Goal: Task Accomplishment & Management: Complete application form

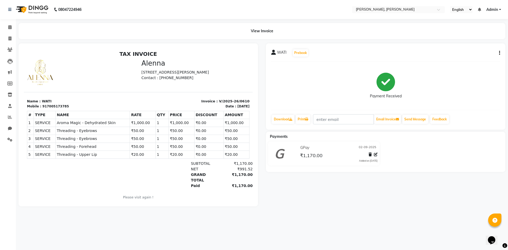
select select "service"
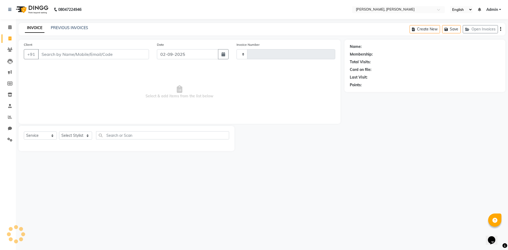
type input "0611"
select select "5264"
type input "9366592688"
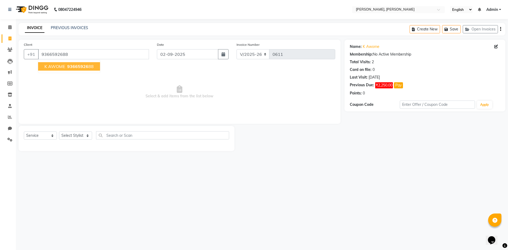
click at [79, 67] on span "93665926" at bounding box center [77, 66] width 21 height 5
click at [86, 136] on select "Select Stylist Alam NAil Along Aren Atoki [PERSON_NAME] [PERSON_NAME]" at bounding box center [75, 135] width 33 height 8
select select "38628"
click at [59, 131] on select "Select Stylist Alam NAil Along Aren Atoki [PERSON_NAME] [PERSON_NAME]" at bounding box center [75, 135] width 33 height 8
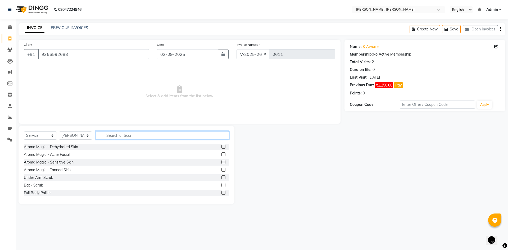
click at [118, 136] on input "text" at bounding box center [162, 135] width 133 height 8
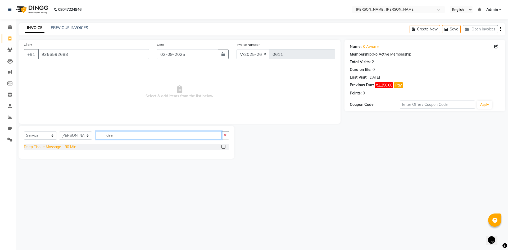
type input "dee"
click at [76, 148] on div "Deep Tissue Massage - 90 Min" at bounding box center [50, 147] width 52 height 6
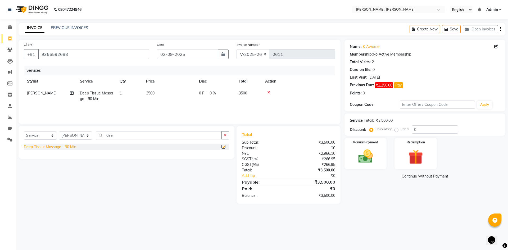
checkbox input "false"
click at [97, 99] on span "Deep Tissue Massage - 90 Min" at bounding box center [96, 96] width 33 height 10
select select "38628"
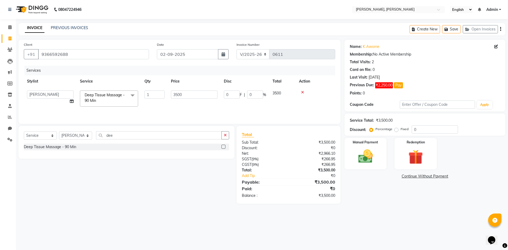
click at [130, 94] on span at bounding box center [132, 95] width 11 height 10
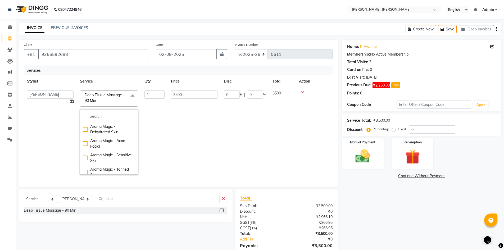
click at [130, 94] on span at bounding box center [132, 95] width 11 height 10
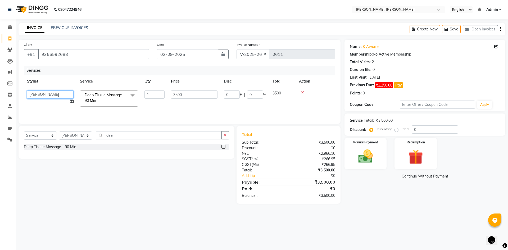
click at [67, 95] on select "Alam NAil Along [PERSON_NAME] [PERSON_NAME] [PERSON_NAME]" at bounding box center [50, 94] width 47 height 8
click at [303, 91] on div at bounding box center [315, 92] width 33 height 4
click at [268, 90] on icon at bounding box center [268, 92] width 3 height 4
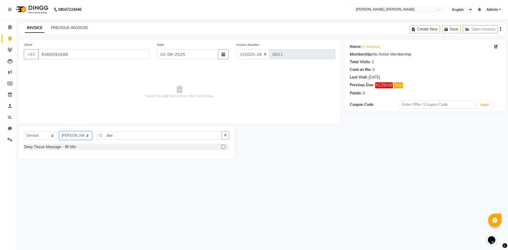
click at [86, 133] on select "Select Stylist Alam NAil Along Aren Atoki [PERSON_NAME] [PERSON_NAME]" at bounding box center [75, 135] width 33 height 8
select select "62588"
click at [59, 131] on select "Select Stylist Alam NAil Along Aren Atoki [PERSON_NAME] [PERSON_NAME]" at bounding box center [75, 135] width 33 height 8
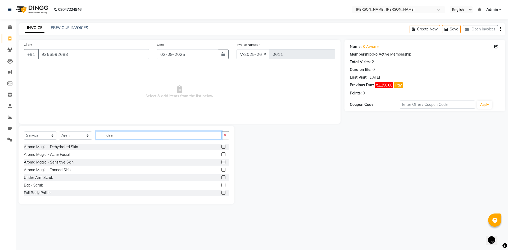
click at [116, 133] on input "dee" at bounding box center [159, 135] width 126 height 8
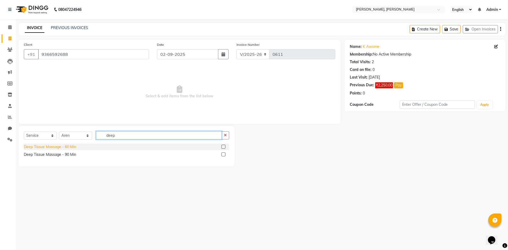
type input "deep"
click at [66, 146] on div "Deep Tissue Massage - 60 Min" at bounding box center [50, 147] width 52 height 6
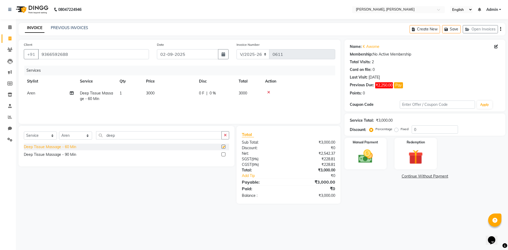
checkbox input "false"
click at [33, 91] on span "Aren" at bounding box center [31, 93] width 8 height 5
select select "62588"
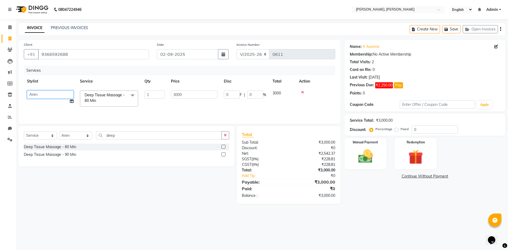
click at [58, 96] on select "Alam NAil Along [PERSON_NAME] [PERSON_NAME] [PERSON_NAME]" at bounding box center [50, 94] width 47 height 8
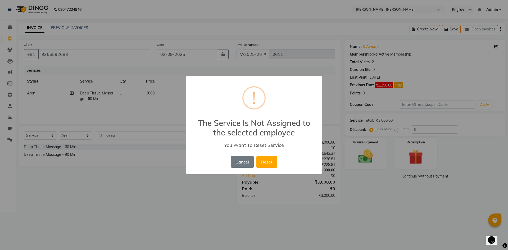
click at [151, 170] on div "× ! The Service Is Not Assigned to the selected employee You Want To Reset Serv…" at bounding box center [254, 125] width 508 height 250
click at [241, 159] on button "Cancel" at bounding box center [242, 162] width 23 height 12
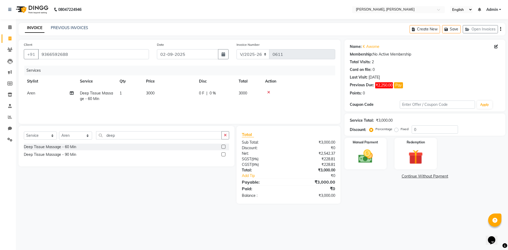
click at [266, 92] on div at bounding box center [298, 92] width 67 height 4
click at [270, 93] on div at bounding box center [298, 92] width 67 height 4
click at [269, 92] on icon at bounding box center [268, 92] width 3 height 4
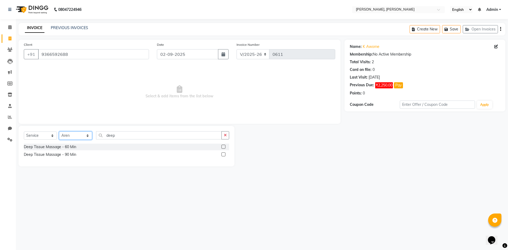
click at [86, 135] on select "Select Stylist Alam NAil Along Aren Atoki [PERSON_NAME] [PERSON_NAME]" at bounding box center [75, 135] width 33 height 8
select select "38628"
click at [59, 131] on select "Select Stylist Alam NAil Along Aren Atoki [PERSON_NAME] [PERSON_NAME]" at bounding box center [75, 135] width 33 height 8
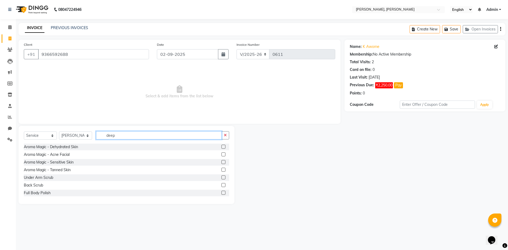
click at [127, 135] on input "deep" at bounding box center [159, 135] width 126 height 8
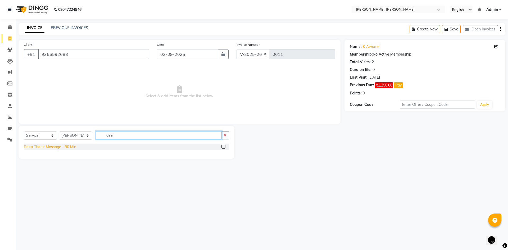
type input "dee"
click at [30, 144] on div "Deep Tissue Massage - 90 Min" at bounding box center [50, 147] width 52 height 6
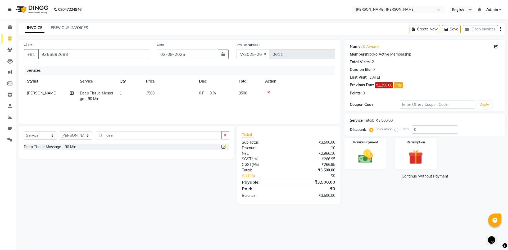
checkbox input "false"
click at [241, 96] on td "3500" at bounding box center [248, 95] width 26 height 17
select select "38628"
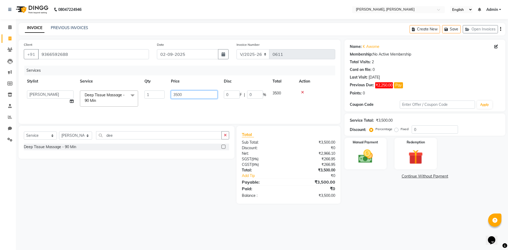
click at [185, 93] on input "3500" at bounding box center [194, 94] width 47 height 8
type input "3000"
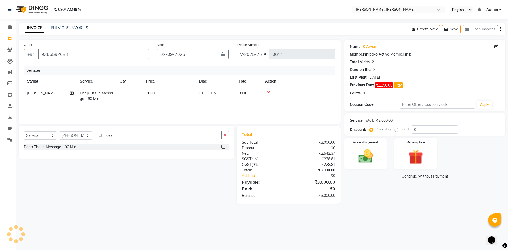
click at [304, 110] on div "Services Stylist Service Qty Price Disc Total Action [PERSON_NAME] Deep Tissue …" at bounding box center [179, 92] width 311 height 53
click at [377, 153] on img at bounding box center [365, 156] width 25 height 17
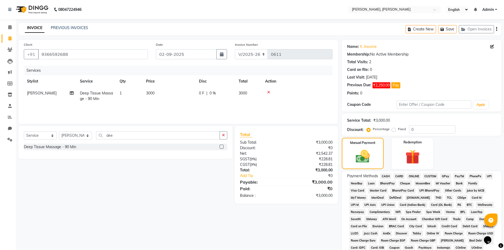
click at [386, 176] on span "CASH" at bounding box center [385, 176] width 11 height 6
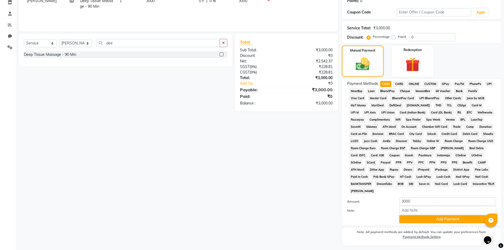
scroll to position [106, 0]
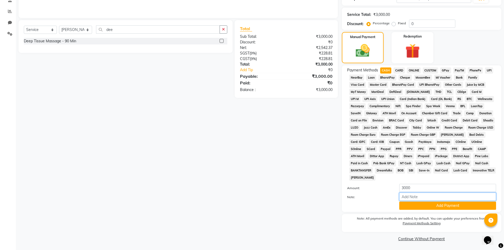
click at [407, 196] on input "Note:" at bounding box center [447, 196] width 97 height 8
type input "3000"
click at [435, 202] on button "Add Payment" at bounding box center [447, 205] width 97 height 8
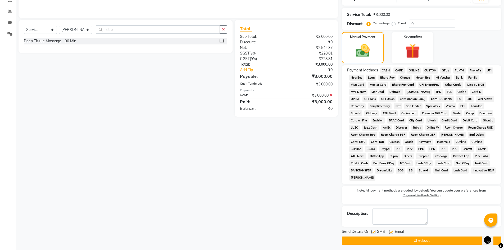
click at [422, 240] on button "Checkout" at bounding box center [421, 240] width 159 height 8
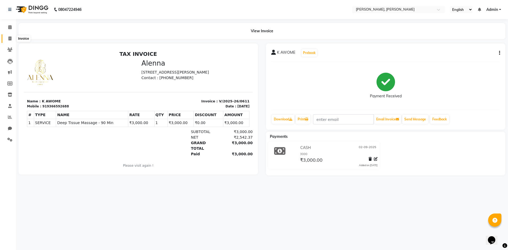
click at [9, 37] on icon at bounding box center [9, 38] width 3 height 4
select select "service"
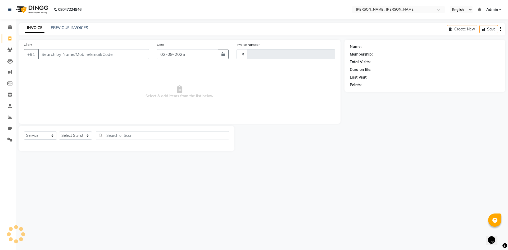
type input "0612"
select select "5264"
drag, startPoint x: 7, startPoint y: 119, endPoint x: 13, endPoint y: 111, distance: 10.0
click at [8, 119] on span at bounding box center [9, 117] width 9 height 6
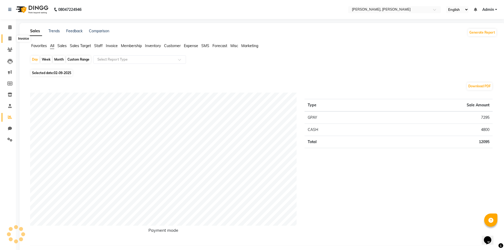
click at [9, 40] on span at bounding box center [9, 39] width 9 height 6
select select "service"
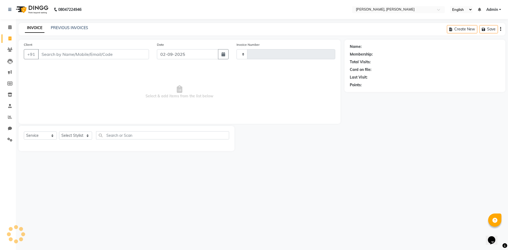
type input "0612"
select select "5264"
click at [11, 117] on icon at bounding box center [10, 117] width 4 height 4
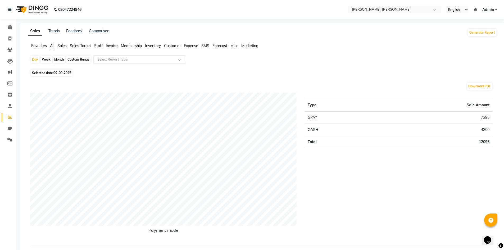
click at [58, 59] on div "Month" at bounding box center [59, 59] width 12 height 7
select select "9"
select select "2025"
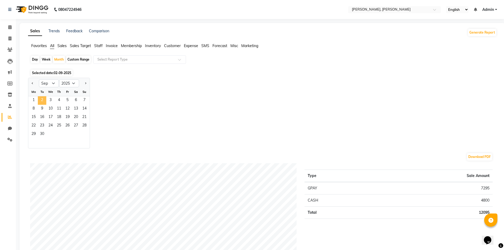
click at [43, 99] on span "2" at bounding box center [42, 100] width 8 height 8
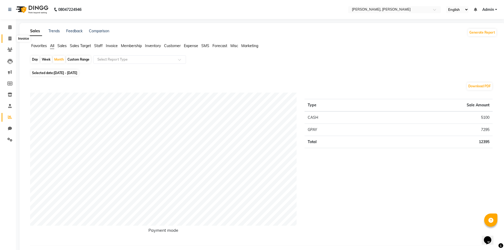
click at [11, 38] on icon at bounding box center [9, 38] width 3 height 4
select select "service"
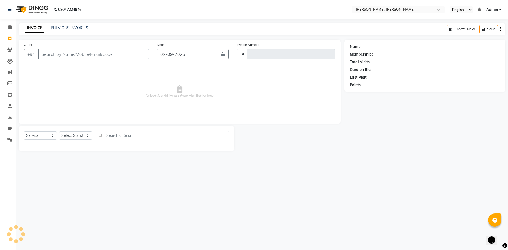
type input "0612"
select select "5264"
click at [87, 134] on select "Select Stylist Alam NAil Along Aren Atoki [PERSON_NAME] [PERSON_NAME]" at bounding box center [75, 135] width 33 height 8
click at [132, 197] on div "08047224946 Select Location × Alenna, [PERSON_NAME] English ENGLISH Español الع…" at bounding box center [254, 125] width 508 height 250
